Goal: Task Accomplishment & Management: Manage account settings

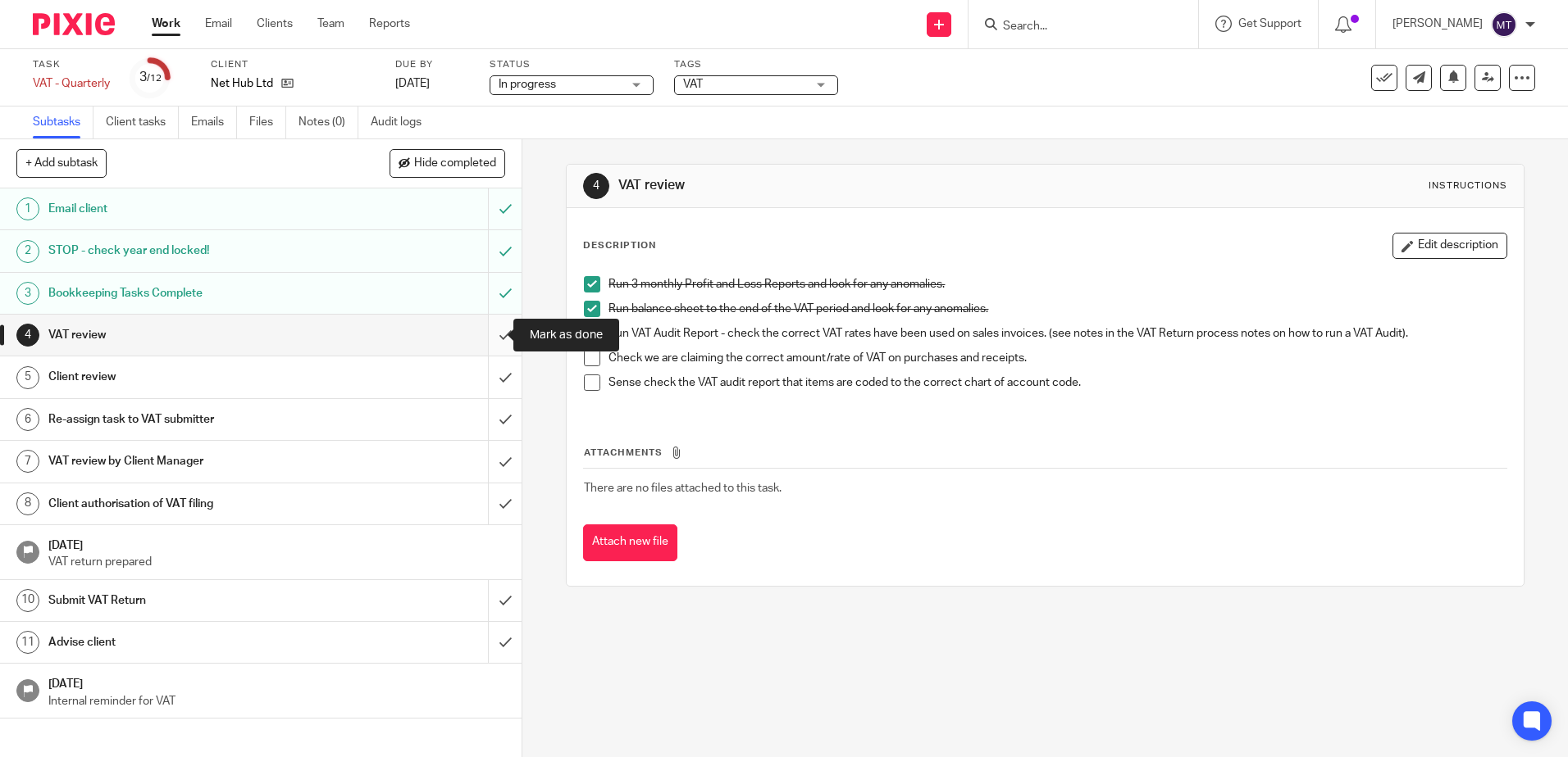
click at [487, 334] on input "submit" at bounding box center [260, 335] width 521 height 41
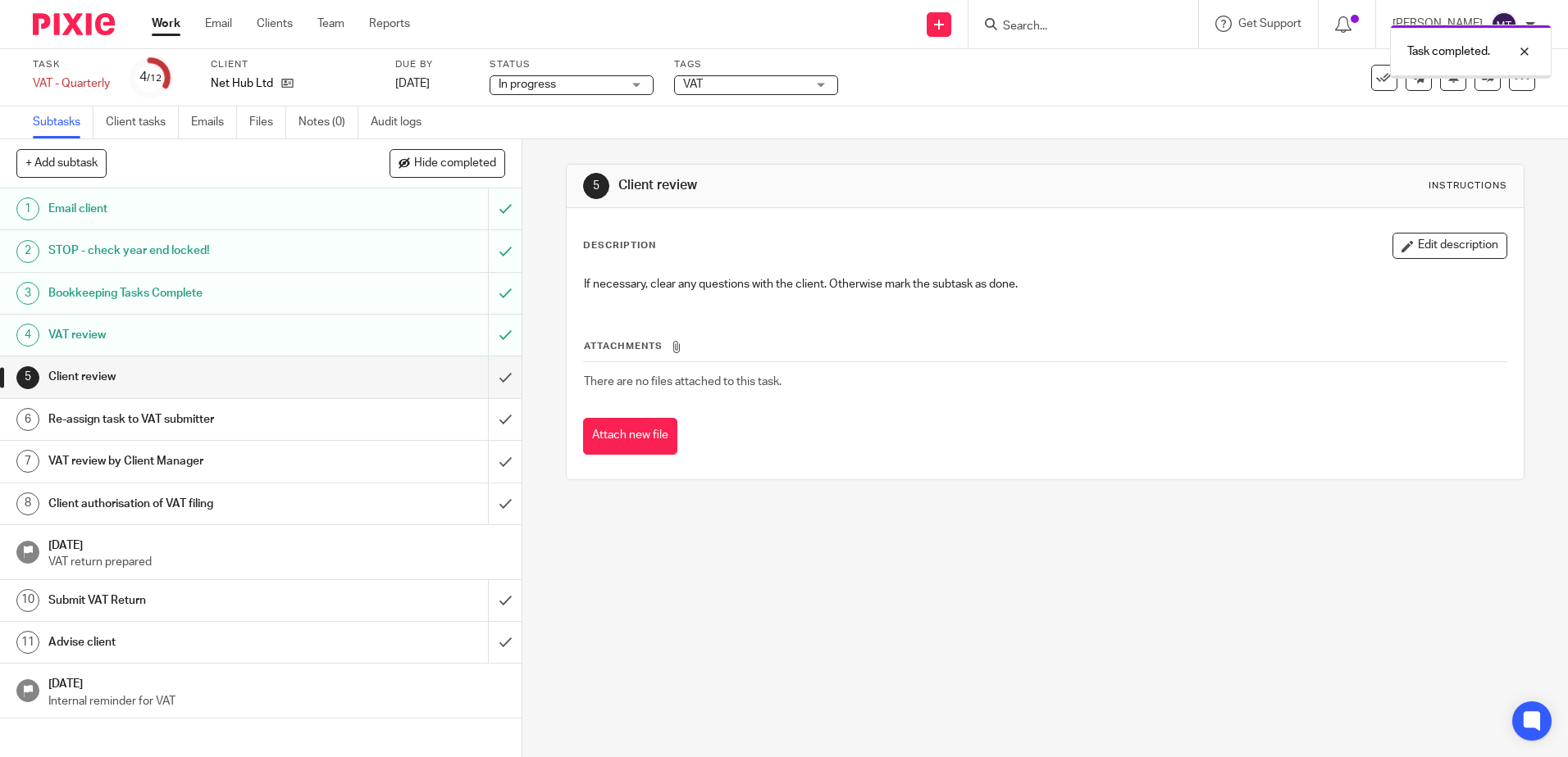
click at [485, 378] on input "submit" at bounding box center [260, 377] width 521 height 41
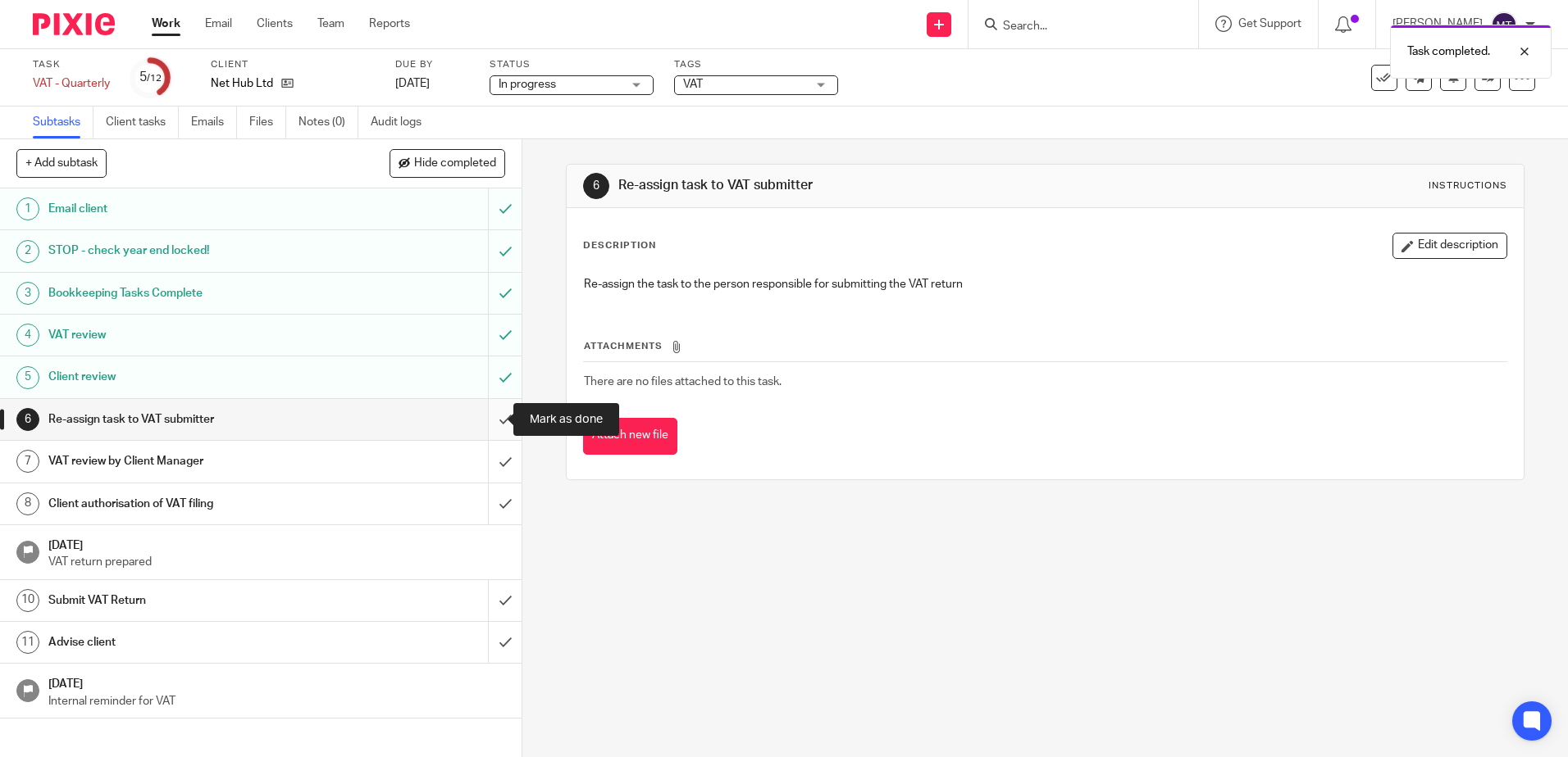
click at [491, 419] on input "submit" at bounding box center [260, 420] width 521 height 41
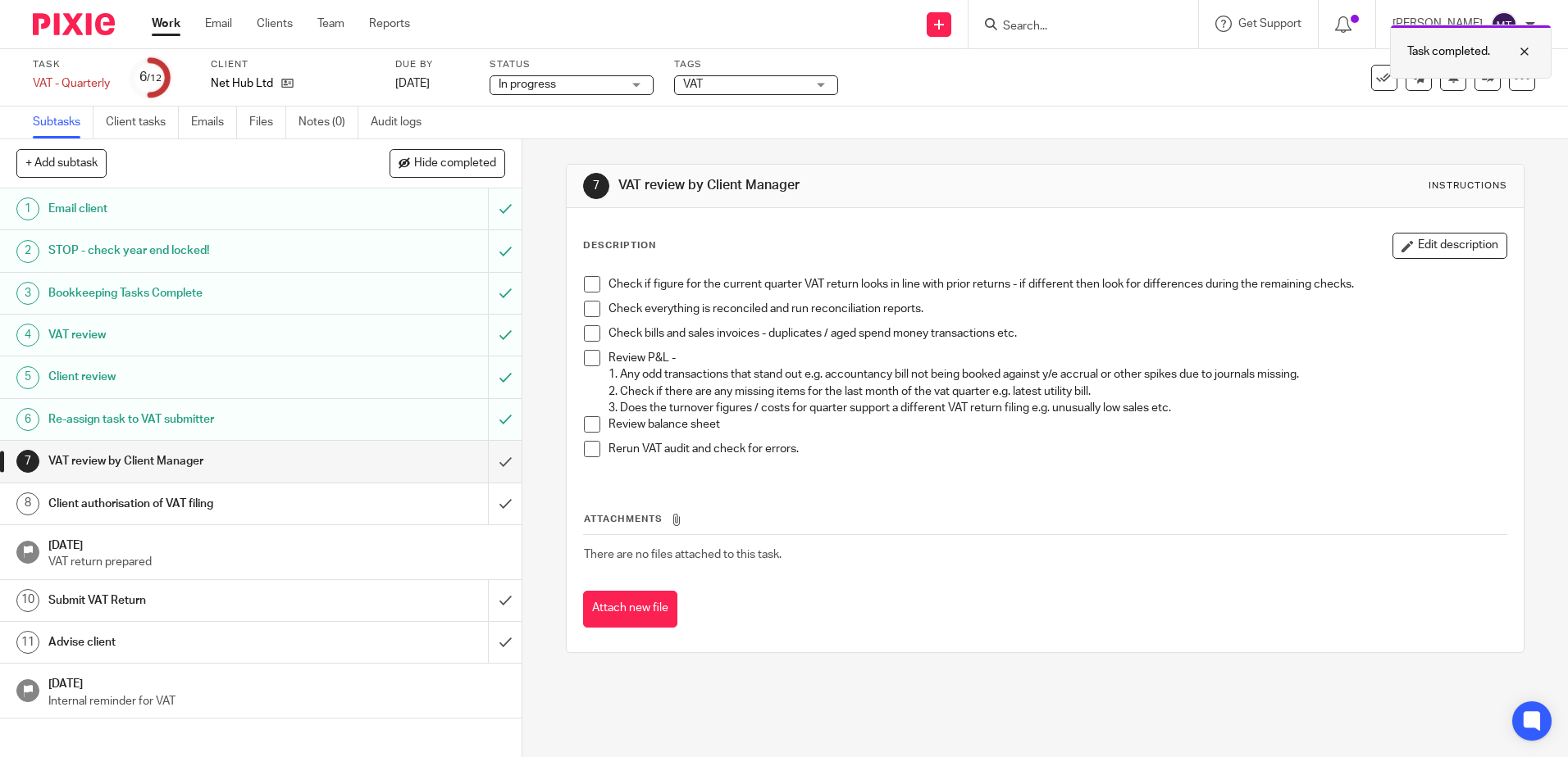
click at [1524, 48] on div at bounding box center [1512, 51] width 44 height 19
click at [1482, 75] on icon at bounding box center [1488, 77] width 12 height 12
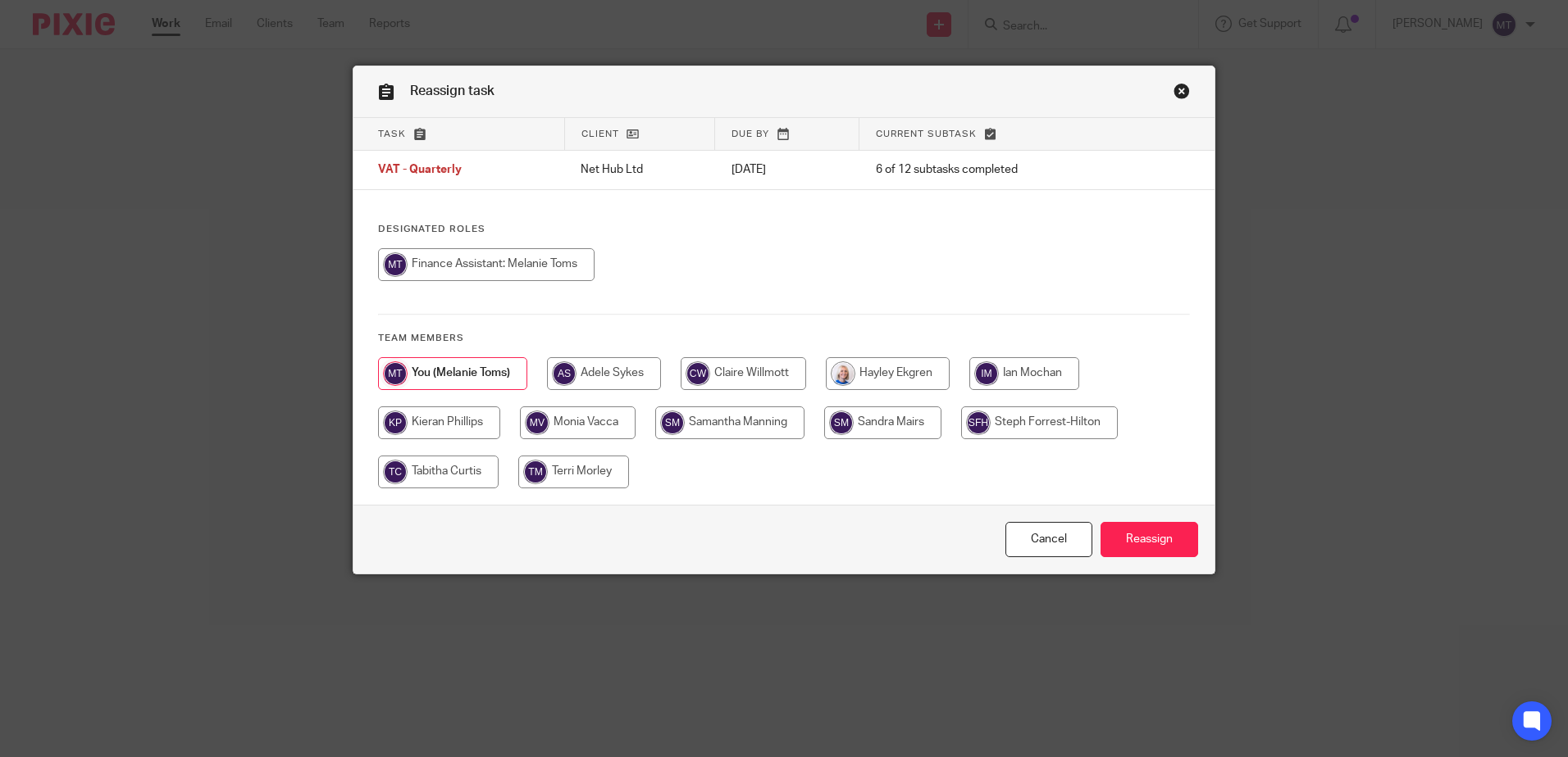
click at [439, 473] on input "radio" at bounding box center [438, 472] width 121 height 33
radio input "true"
click at [1136, 536] on input "Reassign" at bounding box center [1149, 539] width 98 height 35
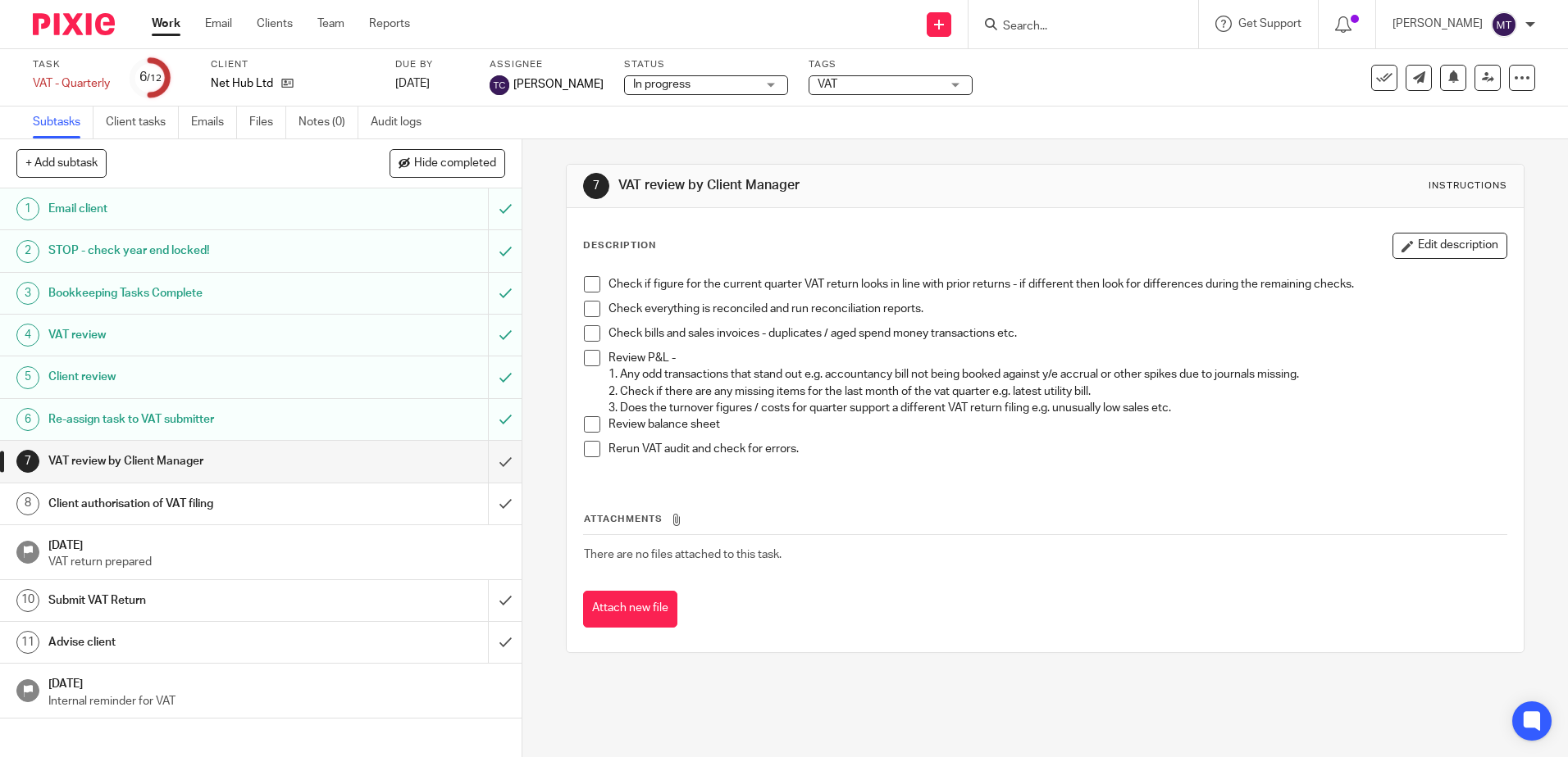
click at [255, 419] on h1 "Re-assign task to VAT submitter" at bounding box center [189, 420] width 282 height 25
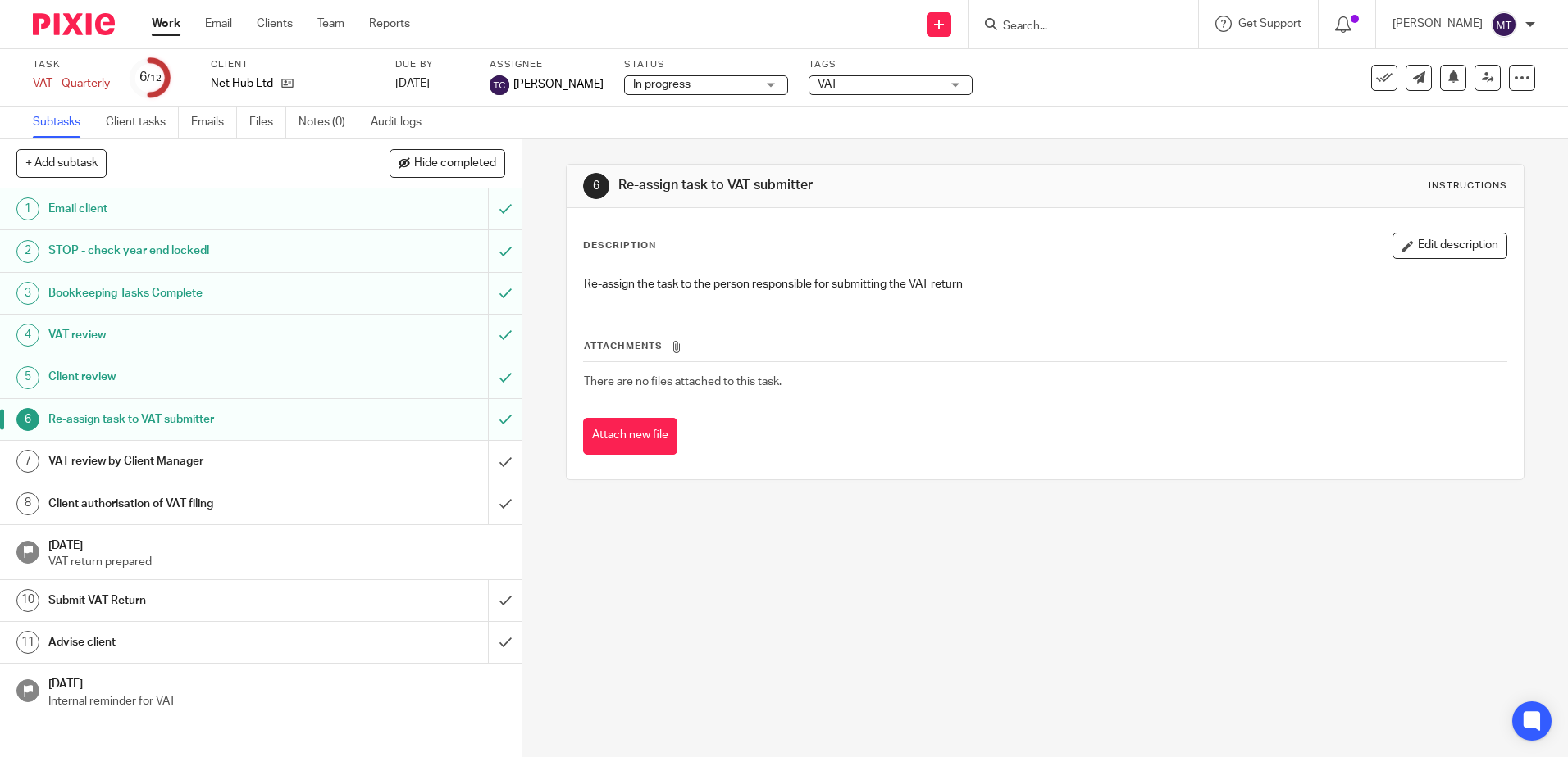
click at [245, 467] on h1 "VAT review by Client Manager" at bounding box center [189, 461] width 282 height 25
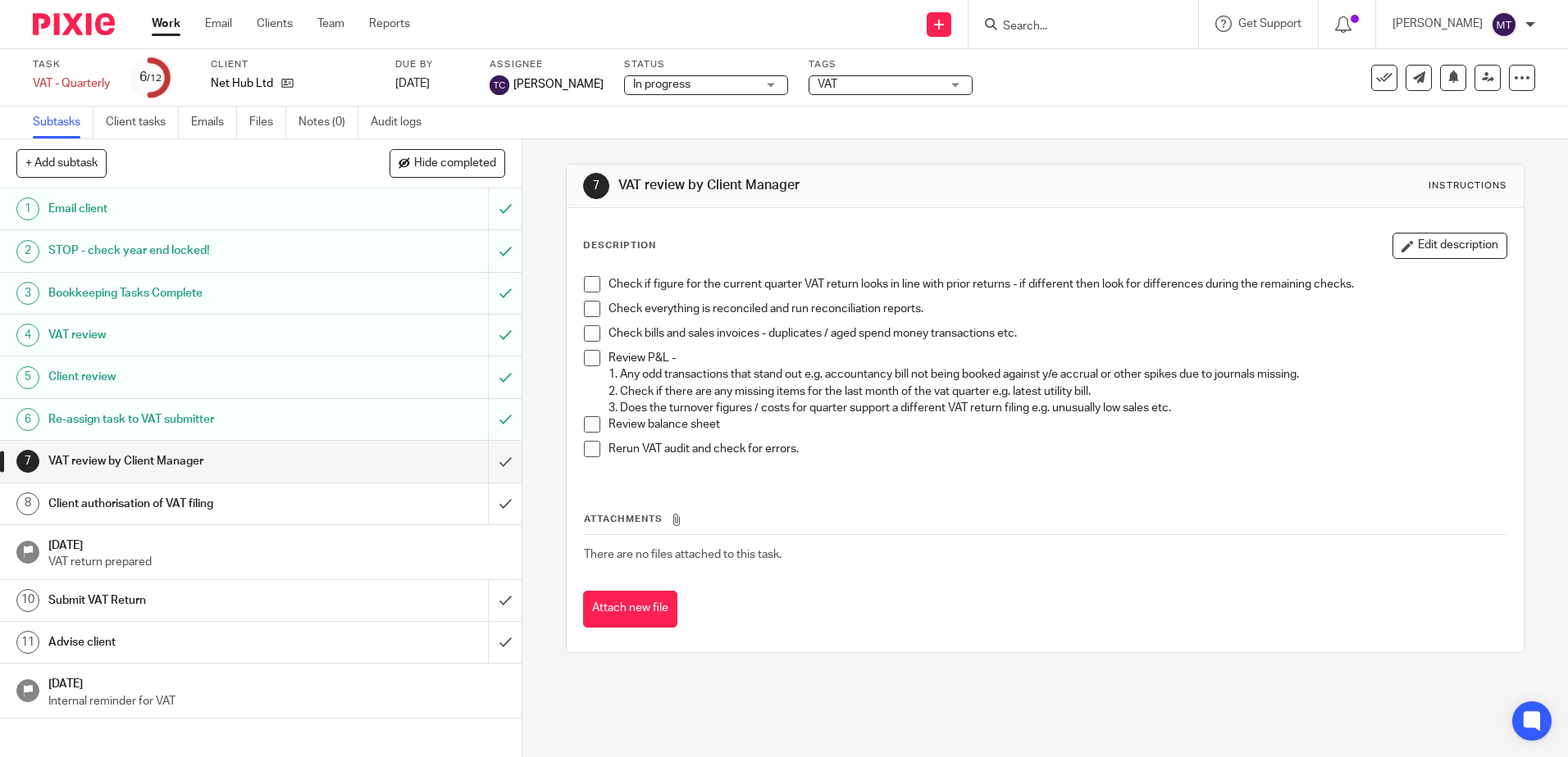
click at [160, 23] on link "Work" at bounding box center [165, 24] width 29 height 17
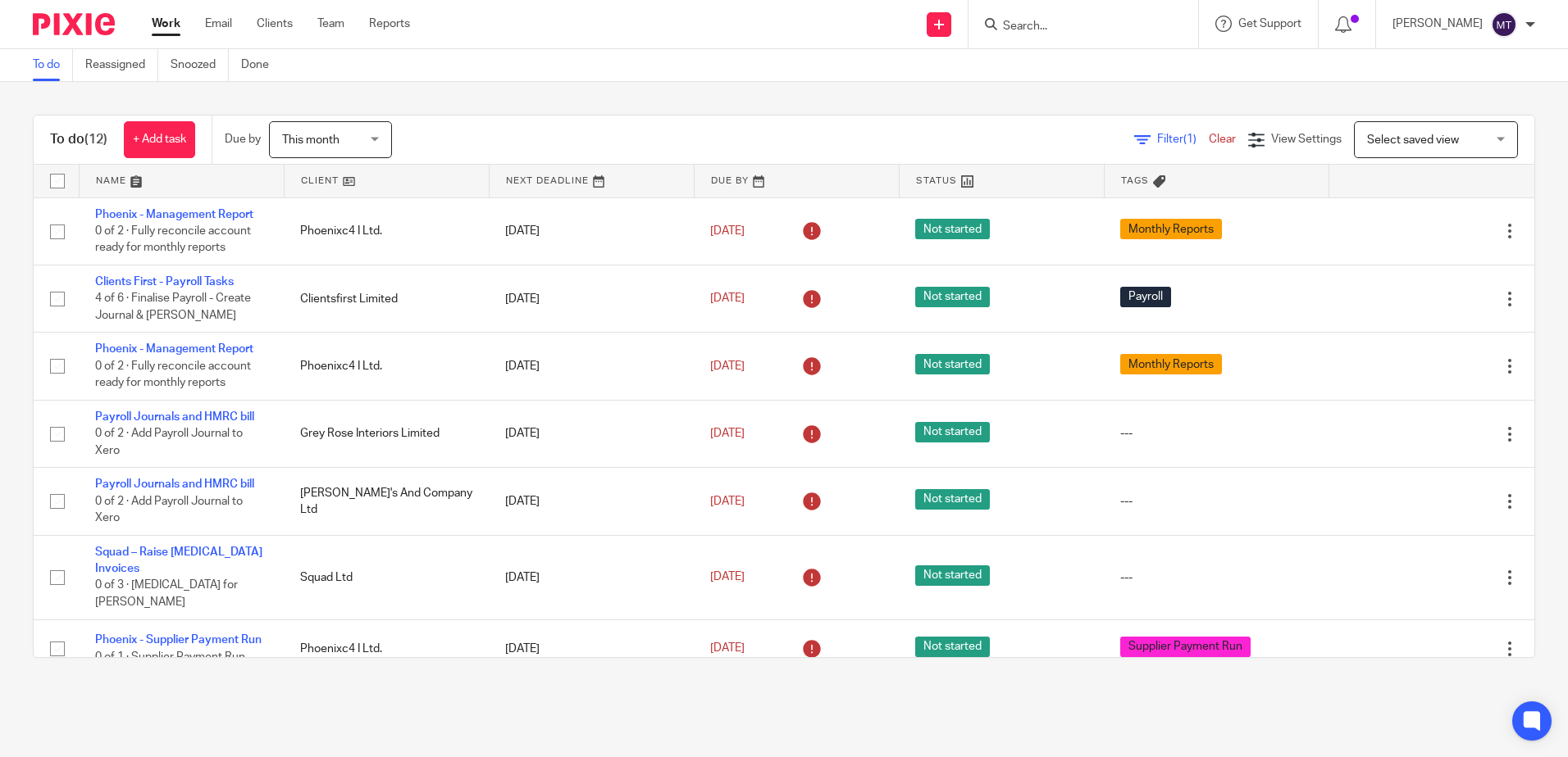
click at [304, 177] on link at bounding box center [386, 182] width 204 height 33
